Goal: Task Accomplishment & Management: Use online tool/utility

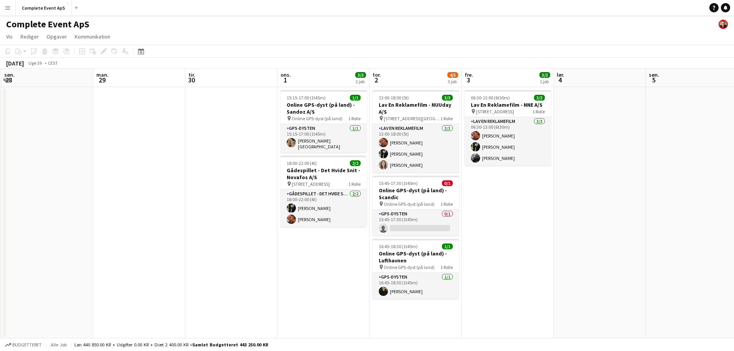
scroll to position [0, 276]
drag, startPoint x: 480, startPoint y: 177, endPoint x: 113, endPoint y: 175, distance: 367.8
click at [113, 175] on app-calendar-viewport "tor. 25 1/1 1 job fre. 26 7/7 3 job lør. 27 1/1 1 job søn. 28 man. 29 tir. 30 o…" at bounding box center [367, 204] width 734 height 270
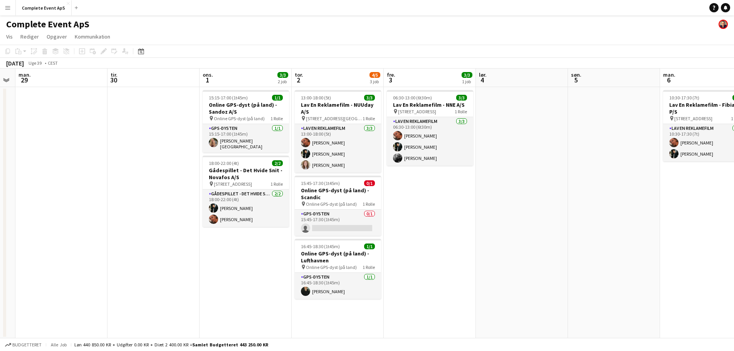
scroll to position [0, 263]
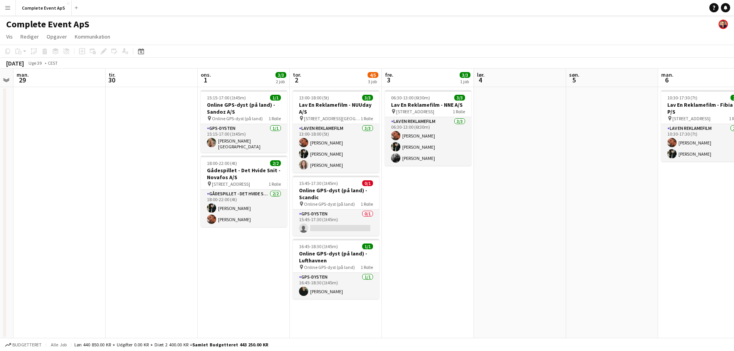
drag, startPoint x: 151, startPoint y: 197, endPoint x: 19, endPoint y: 187, distance: 132.2
click at [20, 188] on app-calendar-viewport "fre. 26 7/7 3 job lør. 27 1/1 1 job søn. 28 man. 29 tir. 30 ons. 1 3/3 2 job to…" at bounding box center [367, 204] width 734 height 270
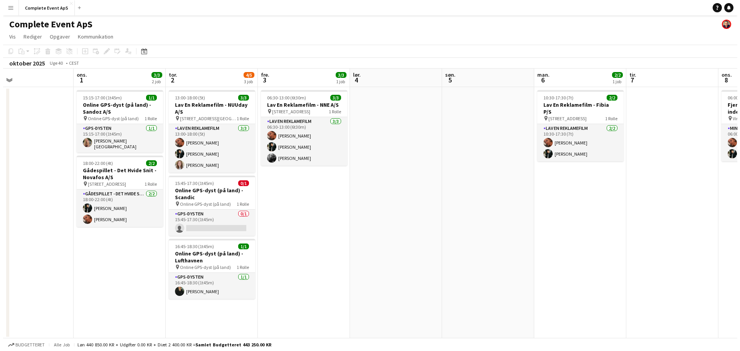
scroll to position [0, 177]
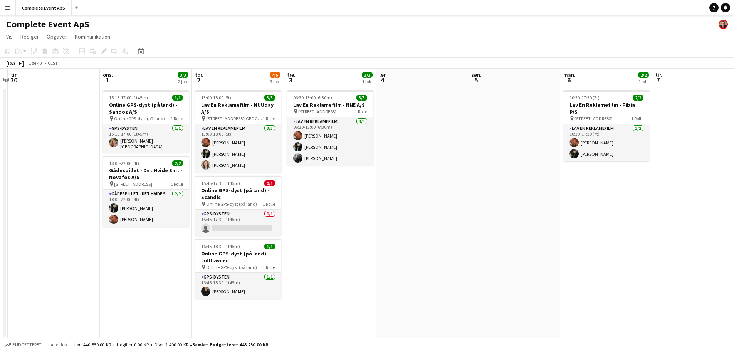
drag, startPoint x: 409, startPoint y: 210, endPoint x: 412, endPoint y: 214, distance: 5.2
click at [412, 214] on app-calendar-viewport "søn. 28 man. 29 tir. 30 ons. 1 3/3 2 job tor. 2 4/5 3 job fre. 3 3/3 1 job lør.…" at bounding box center [367, 204] width 734 height 270
click at [50, 7] on button "Complete Event ApS Luk" at bounding box center [44, 7] width 56 height 15
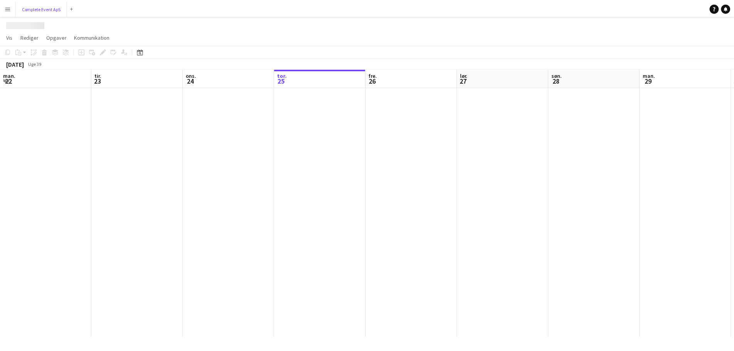
scroll to position [0, 184]
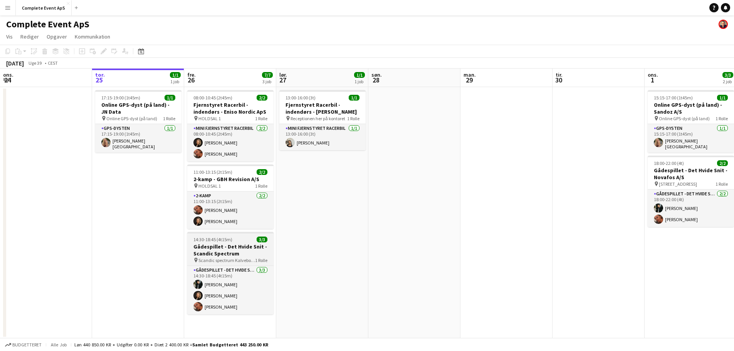
click at [241, 238] on div "14:30-18:45 (4t15m) 3/3" at bounding box center [230, 240] width 86 height 6
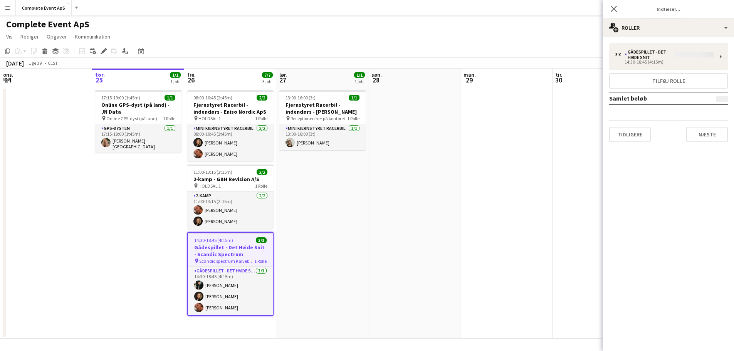
type input "**********"
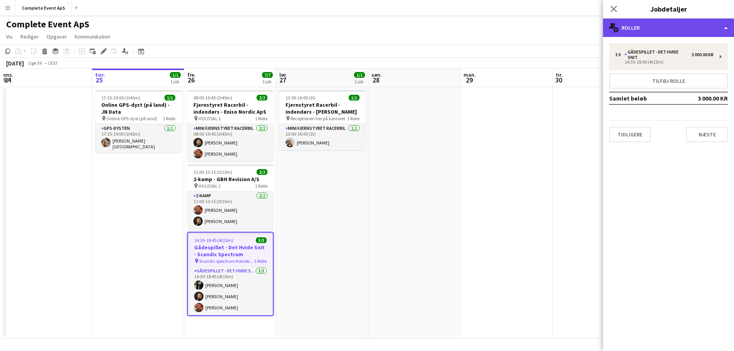
click at [653, 28] on div "multiple-users-add Roller" at bounding box center [668, 28] width 131 height 19
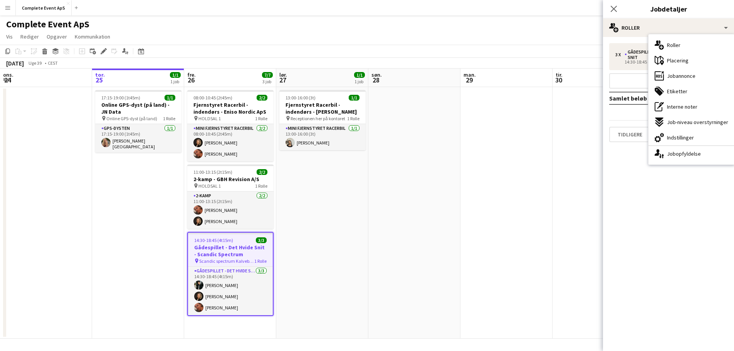
click at [687, 78] on span "Jobannonce" at bounding box center [681, 75] width 29 height 7
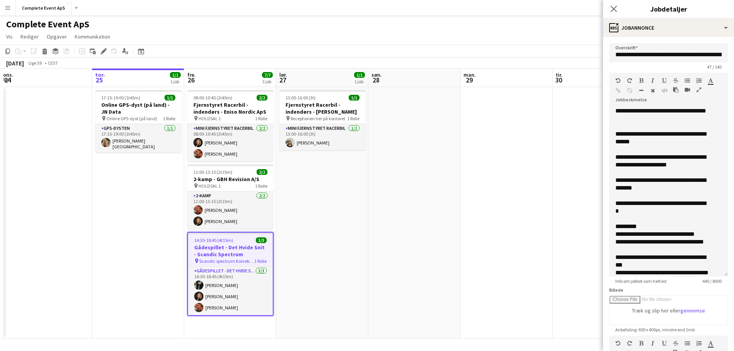
drag, startPoint x: 722, startPoint y: 151, endPoint x: 718, endPoint y: 274, distance: 123.4
click at [718, 274] on div "**********" at bounding box center [669, 192] width 119 height 170
click at [504, 176] on app-date-cell at bounding box center [507, 213] width 92 height 252
